Goal: Transaction & Acquisition: Purchase product/service

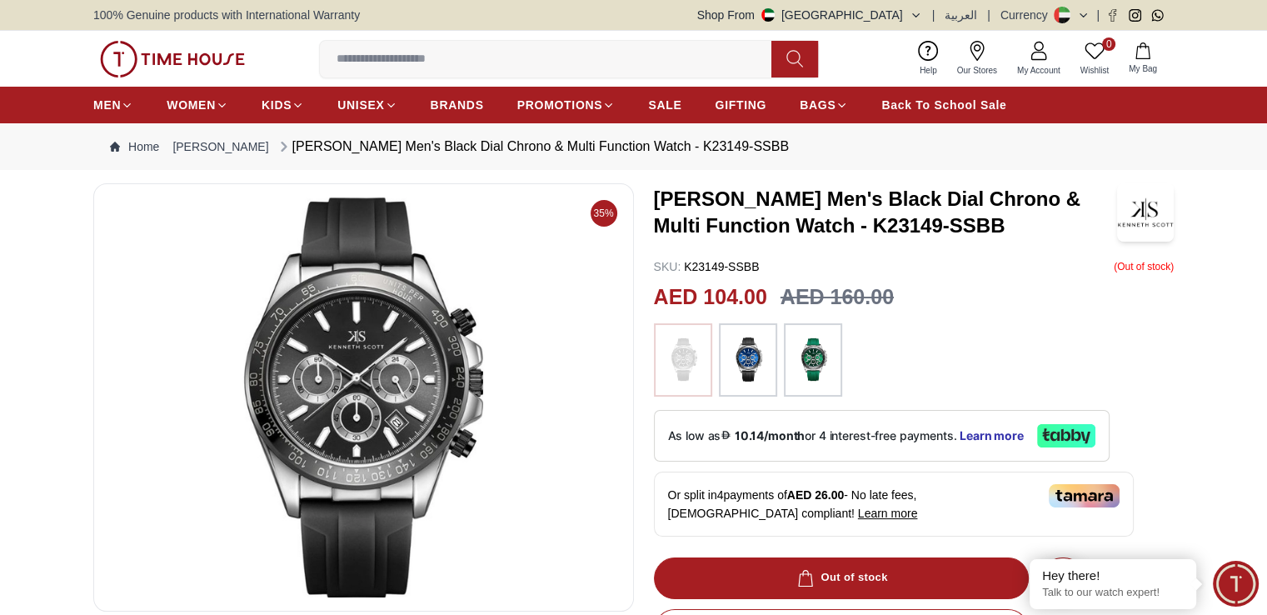
click at [743, 341] on img at bounding box center [748, 359] width 42 height 57
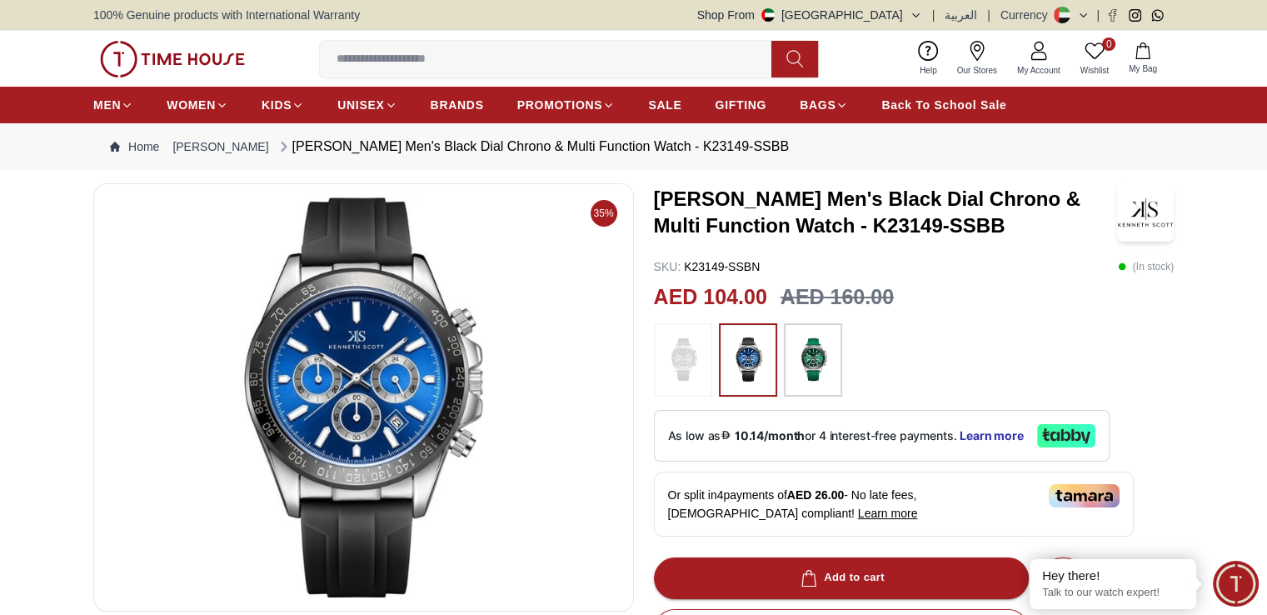
click at [689, 352] on img at bounding box center [683, 359] width 42 height 57
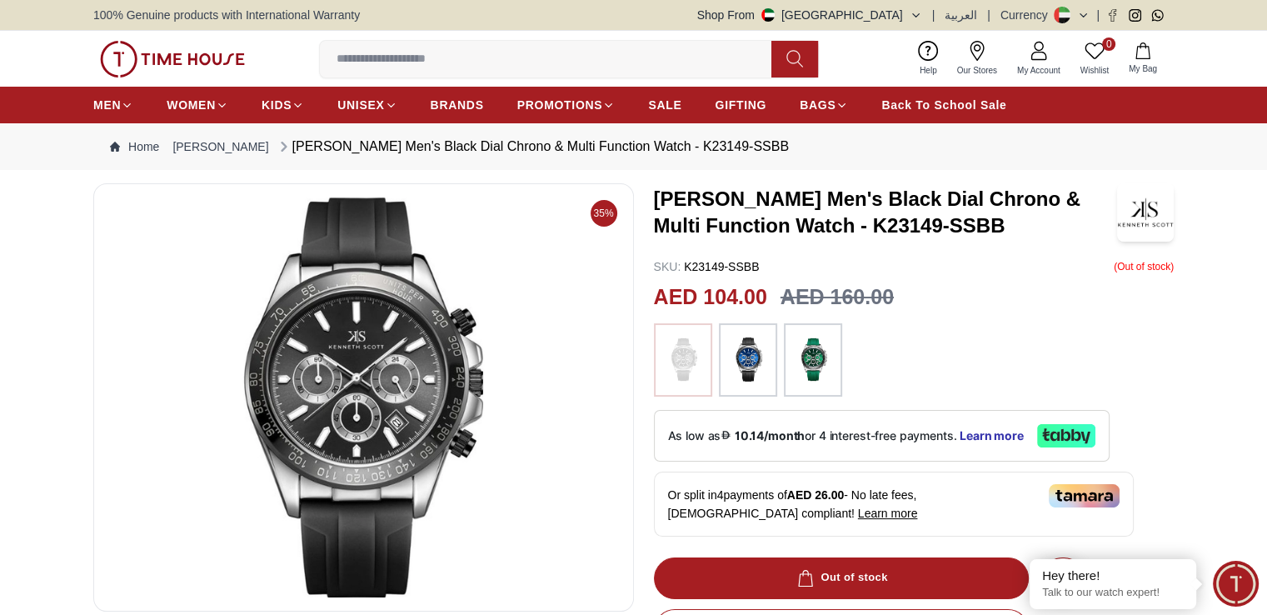
click at [755, 352] on img at bounding box center [748, 359] width 42 height 57
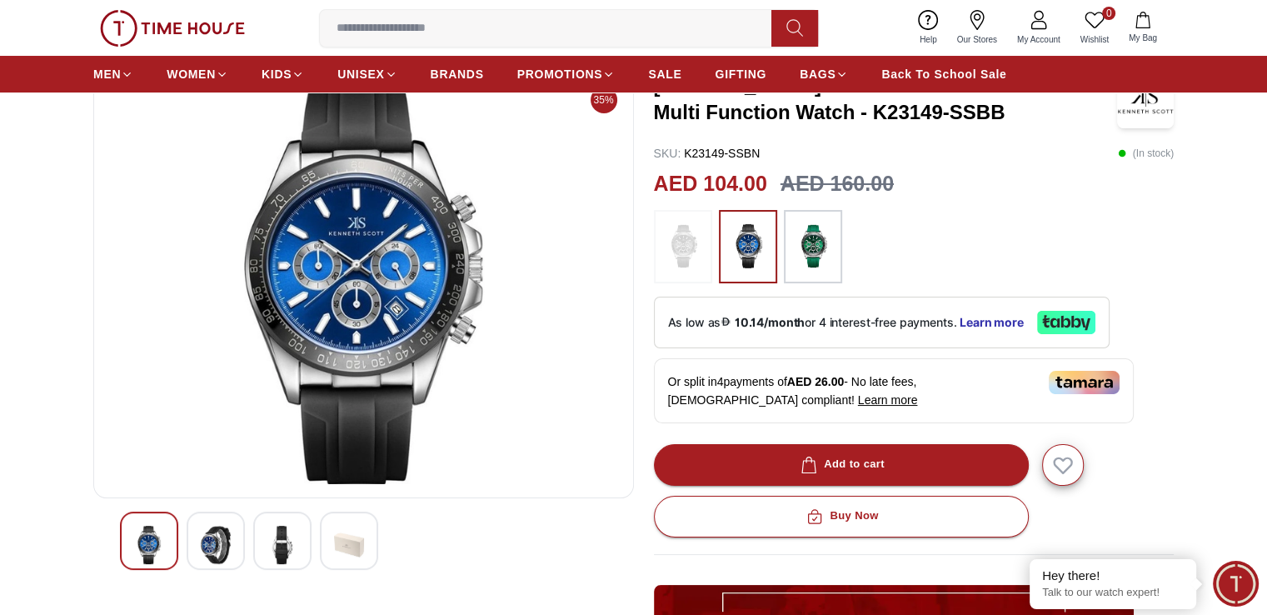
scroll to position [83, 0]
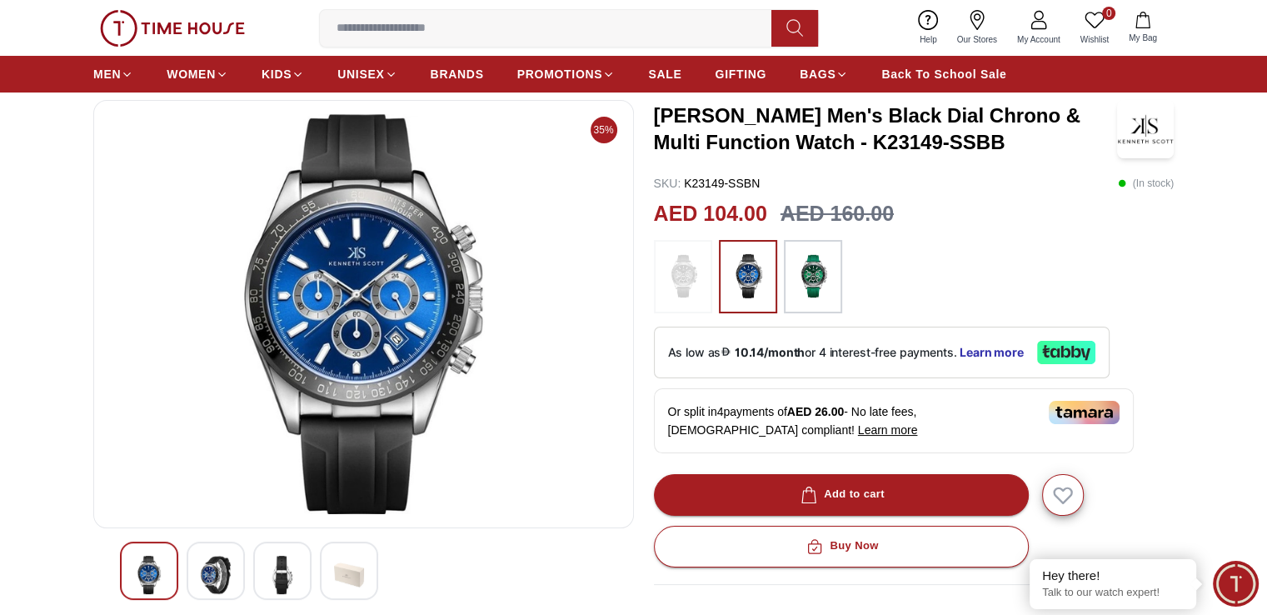
click at [220, 581] on img at bounding box center [216, 574] width 30 height 38
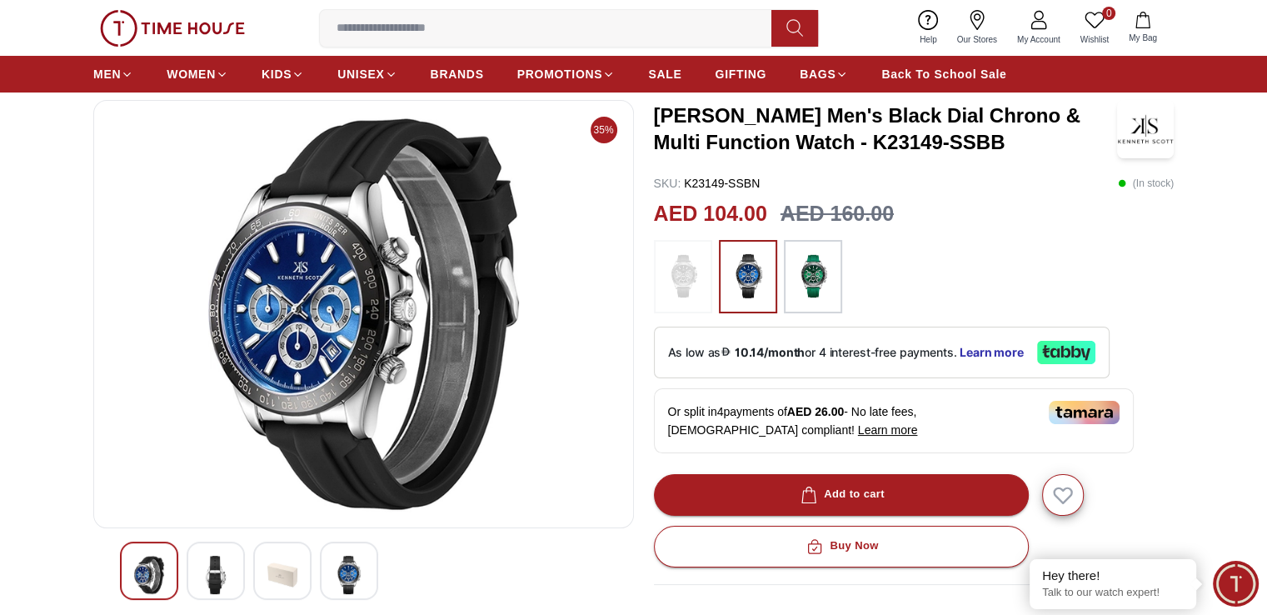
click at [270, 579] on img at bounding box center [282, 574] width 30 height 38
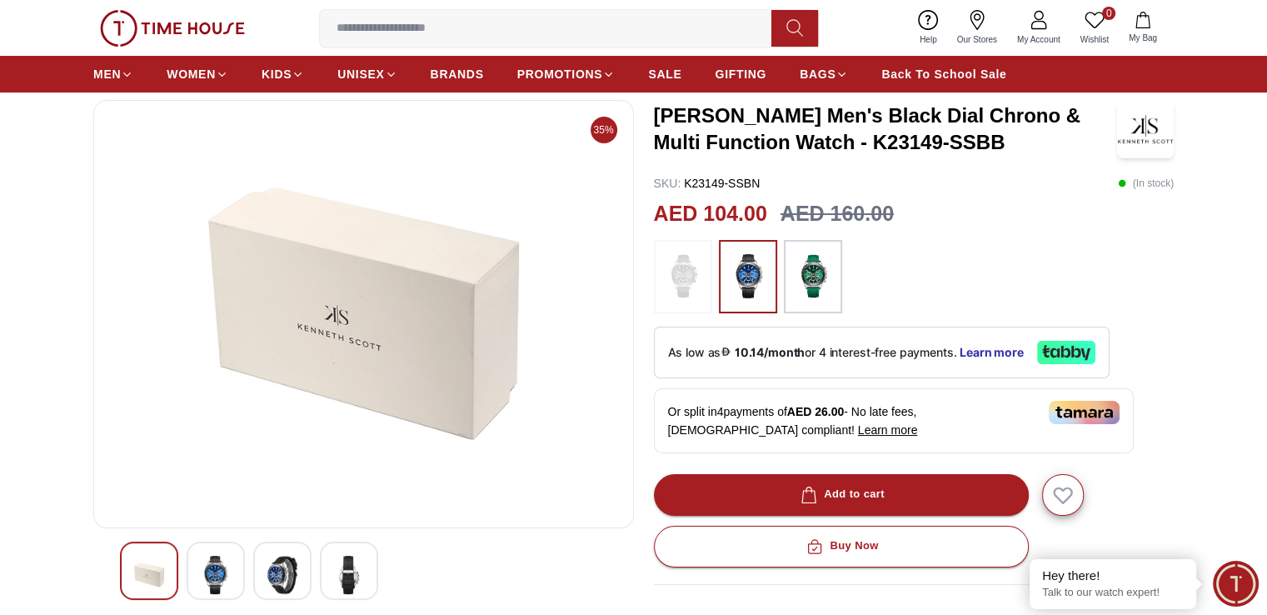
click at [352, 583] on img at bounding box center [349, 574] width 30 height 38
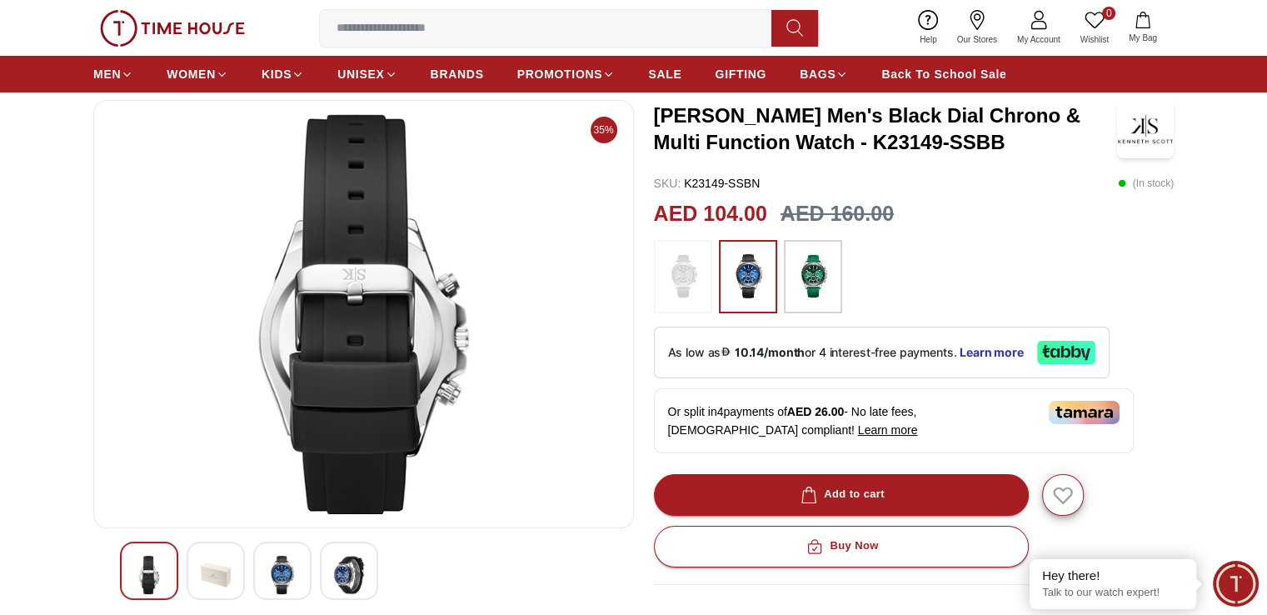
click at [146, 565] on img at bounding box center [149, 574] width 30 height 38
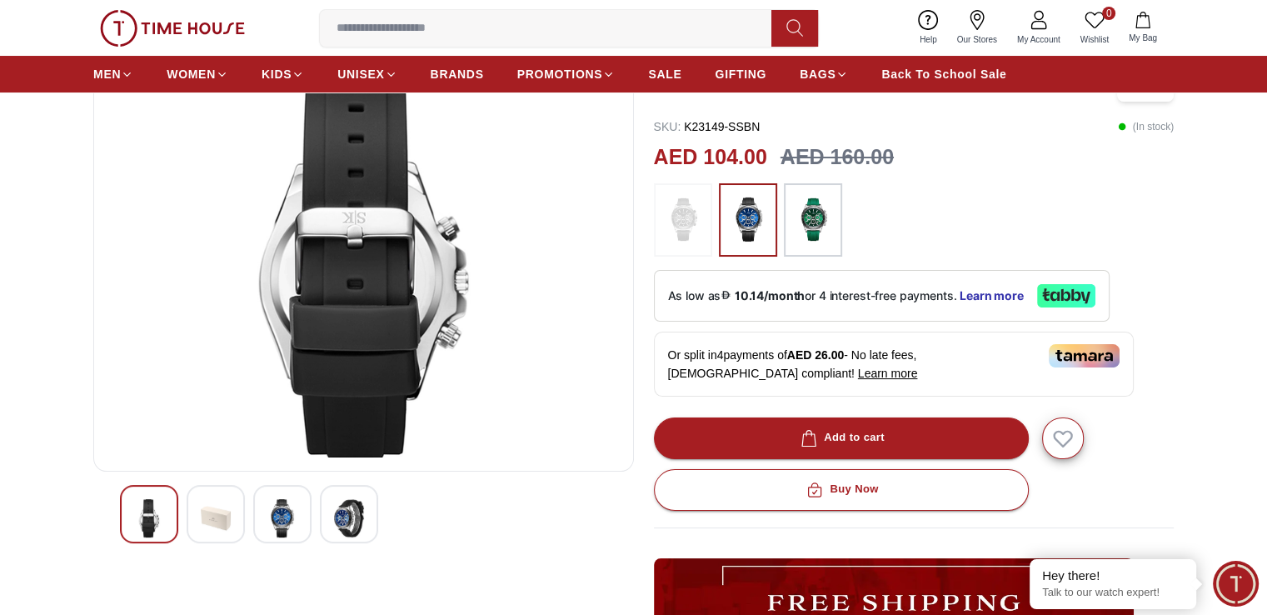
scroll to position [250, 0]
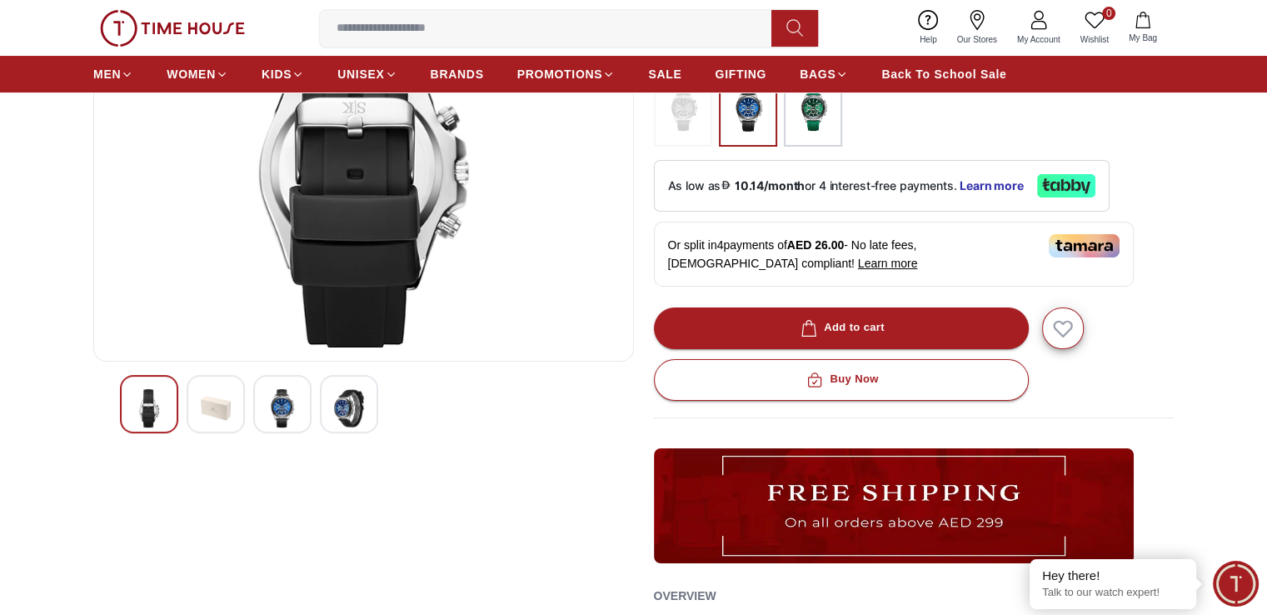
click at [278, 401] on img at bounding box center [282, 408] width 30 height 38
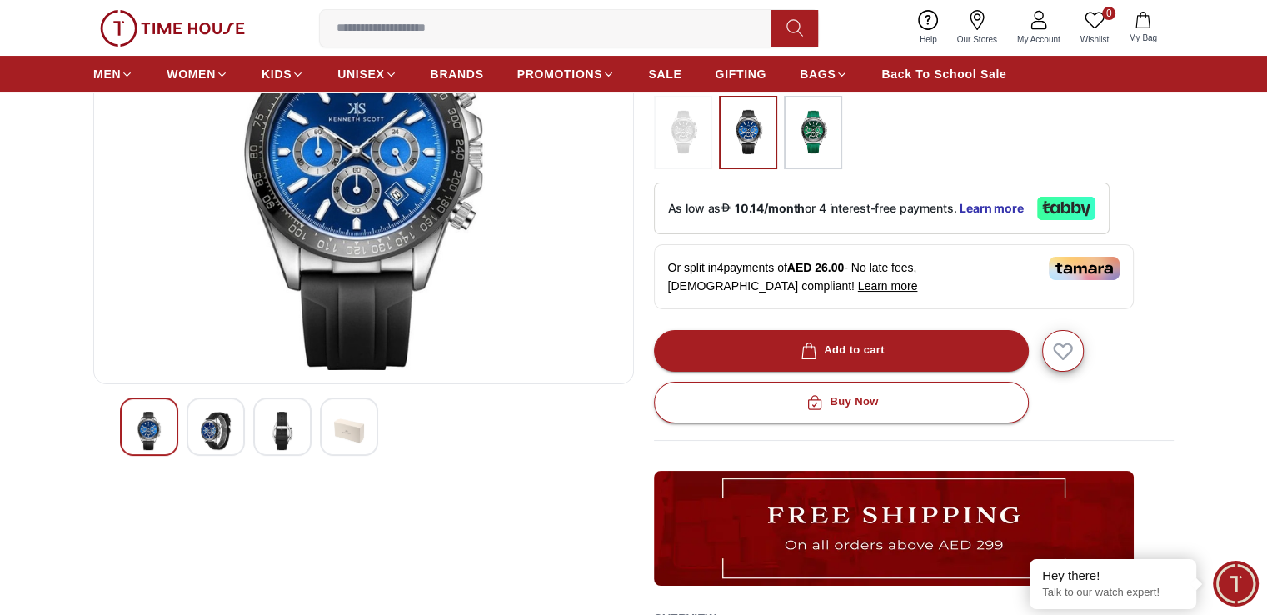
scroll to position [333, 0]
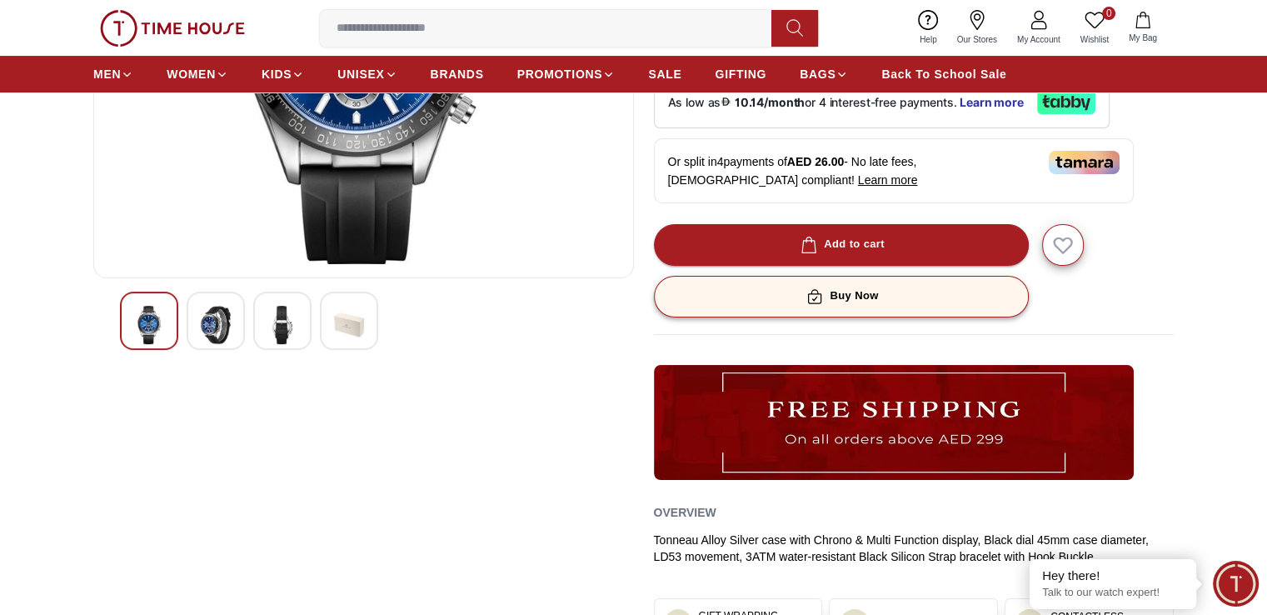
click at [848, 296] on div "Buy Now" at bounding box center [840, 295] width 75 height 19
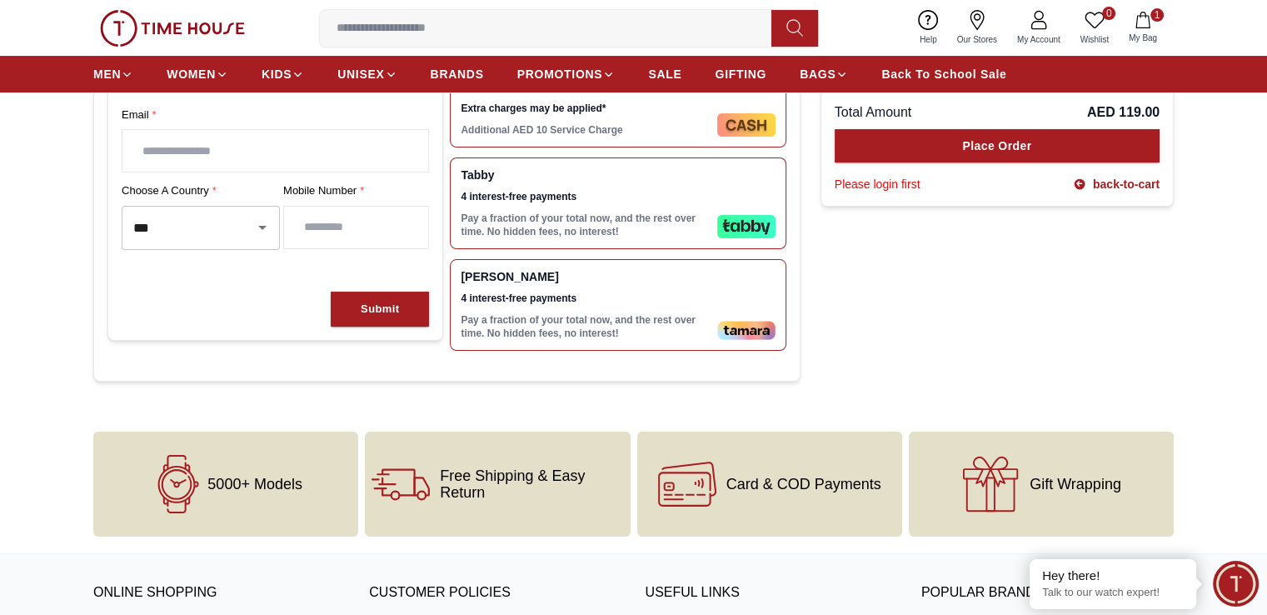
scroll to position [666, 0]
